Goal: Task Accomplishment & Management: Manage account settings

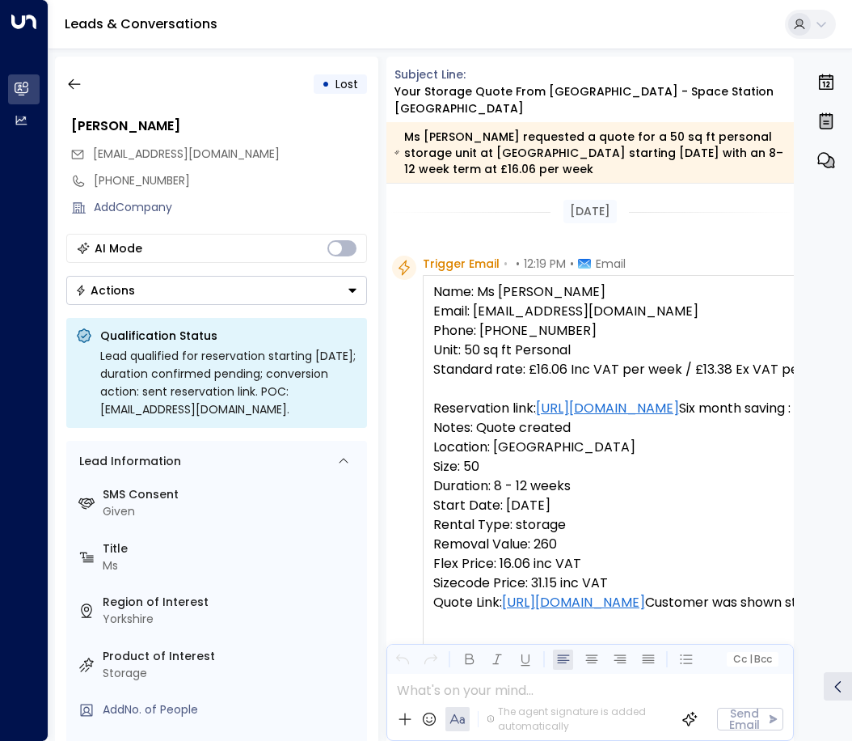
scroll to position [907, 0]
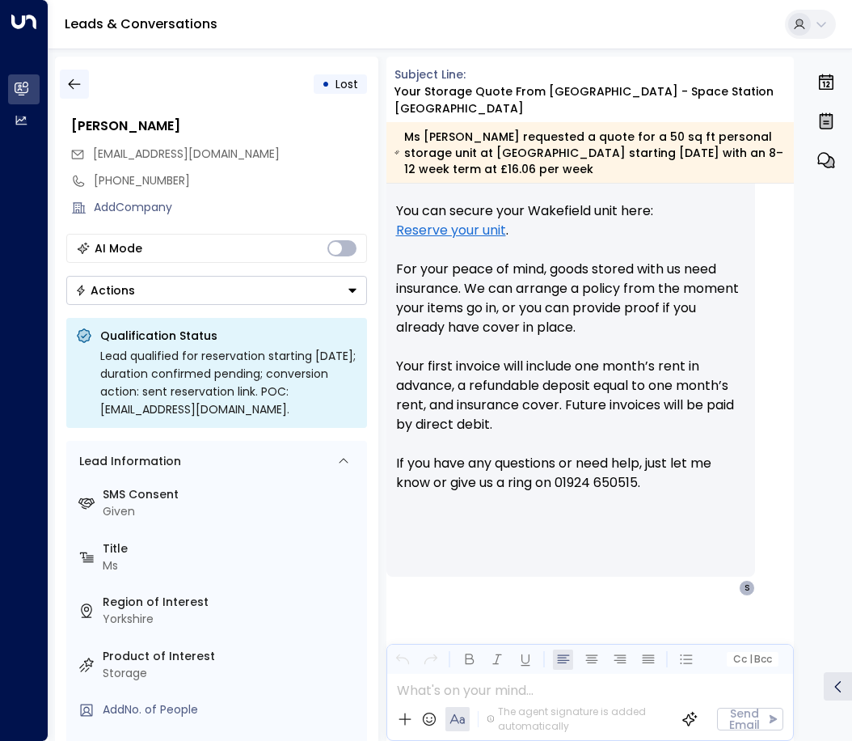
click at [78, 89] on icon "button" at bounding box center [74, 84] width 16 height 16
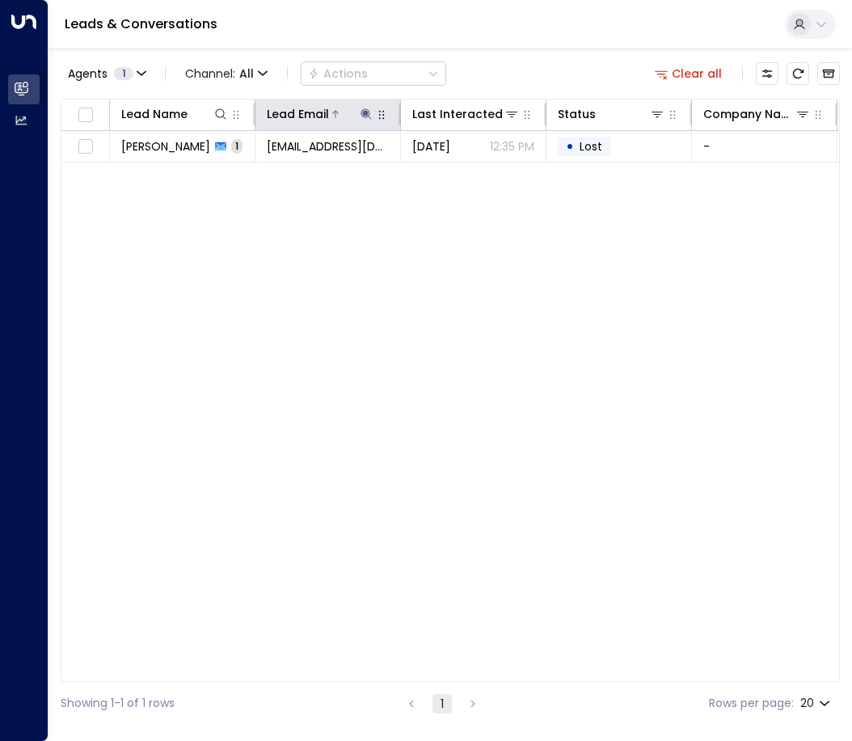
click at [370, 117] on icon at bounding box center [366, 114] width 13 height 13
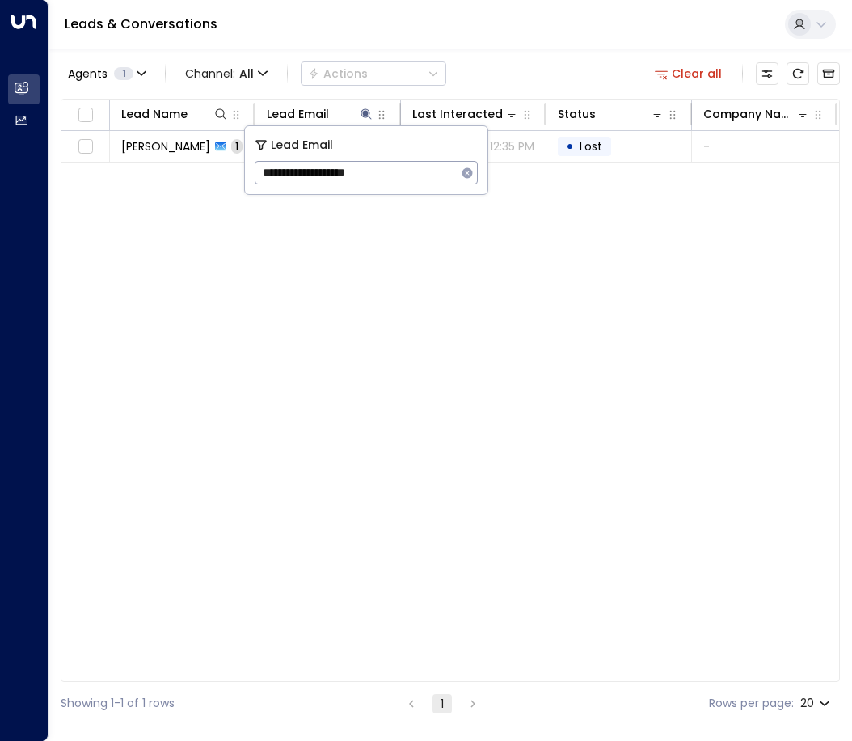
click at [465, 173] on icon "button" at bounding box center [467, 172] width 11 height 11
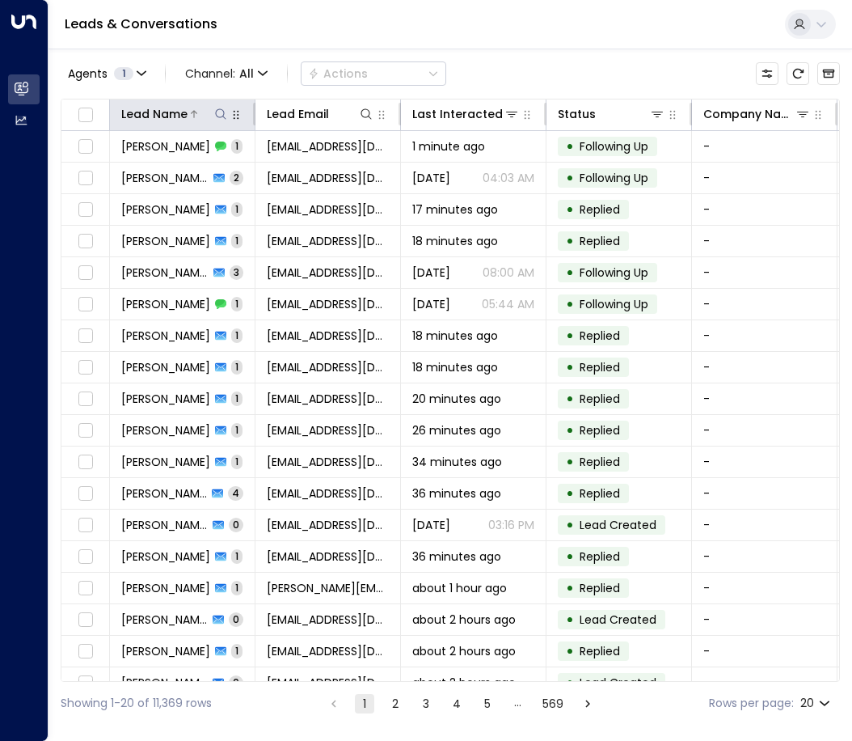
click at [220, 112] on icon at bounding box center [220, 114] width 13 height 13
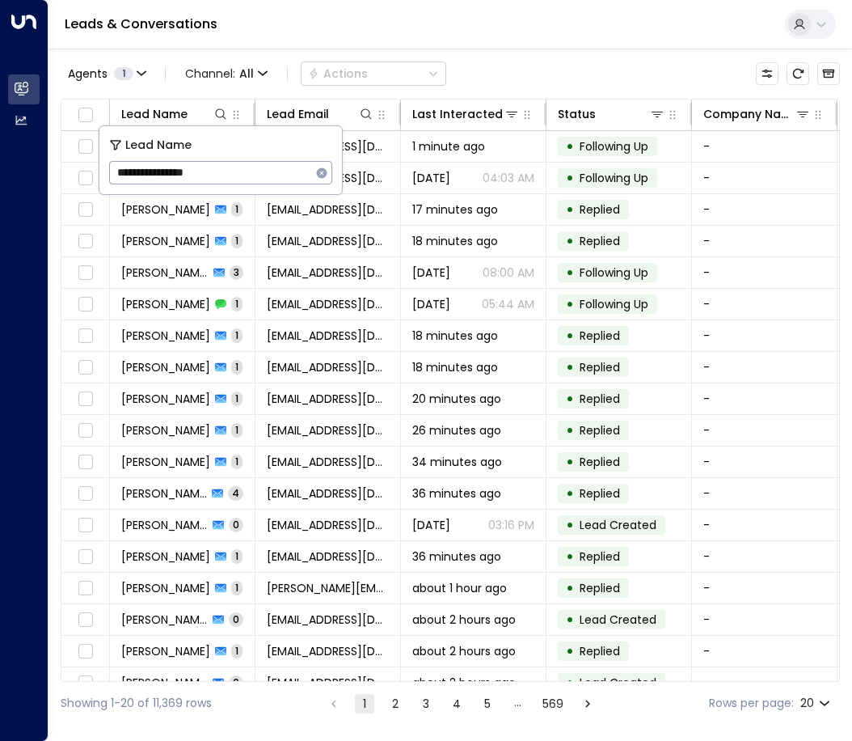
type input "**********"
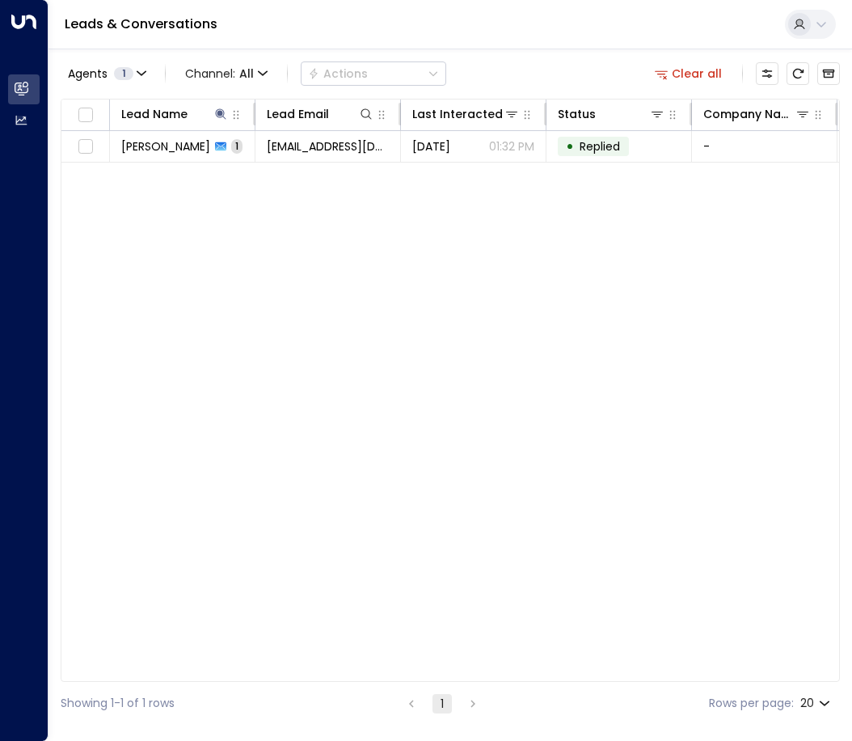
click at [285, 274] on div "Lead Name Lead Email Last Interacted Status Company Name Product # of people AI…" at bounding box center [450, 390] width 779 height 583
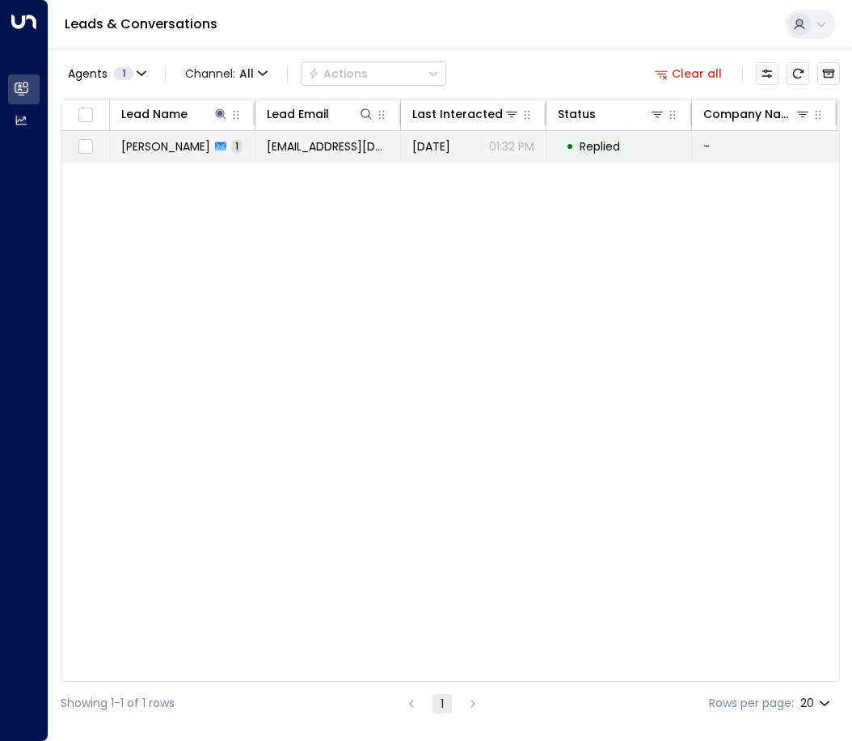
click at [227, 154] on div "[PERSON_NAME] 1" at bounding box center [181, 146] width 121 height 16
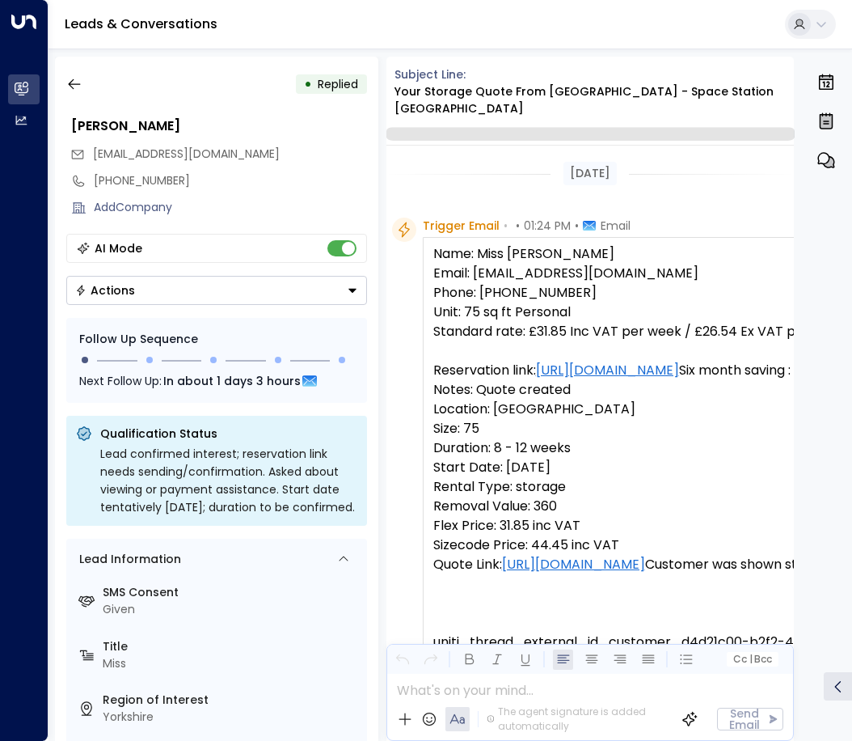
scroll to position [633, 0]
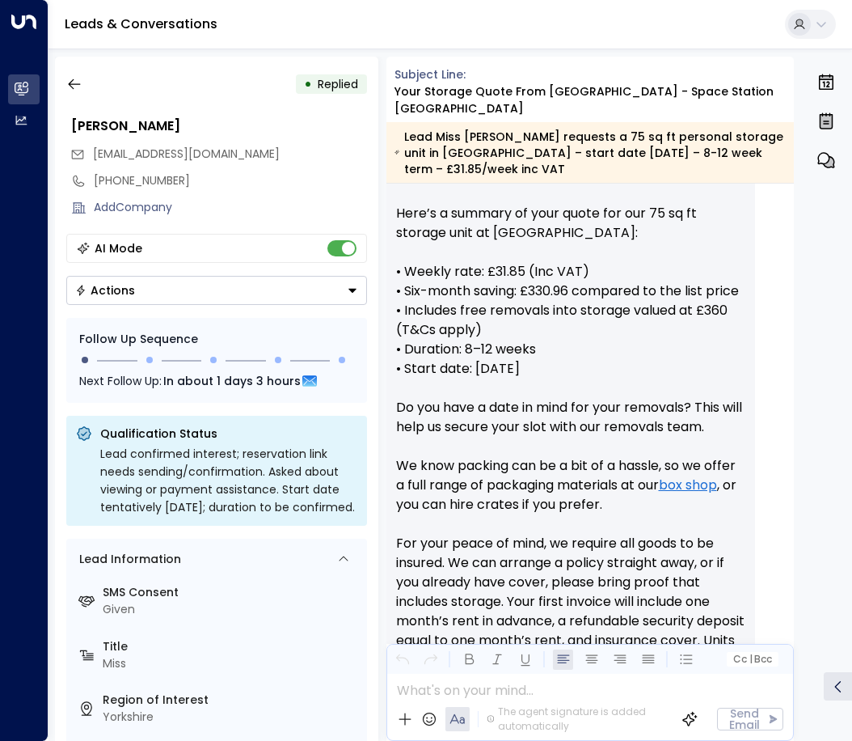
click at [148, 294] on button "Actions" at bounding box center [216, 290] width 301 height 29
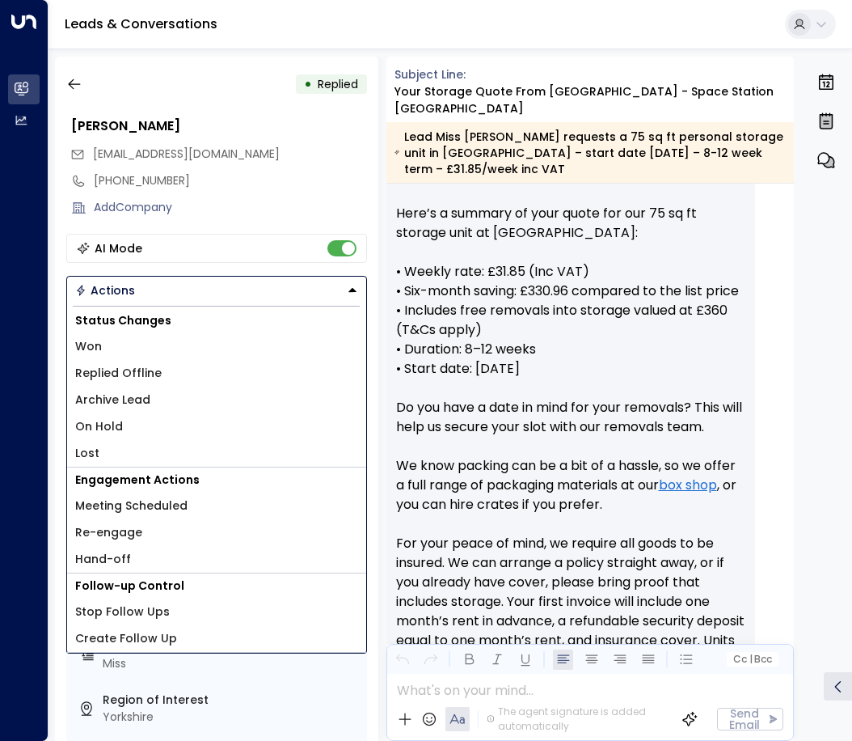
click at [126, 380] on span "Replied Offline" at bounding box center [118, 373] width 87 height 17
